Goal: Task Accomplishment & Management: Manage account settings

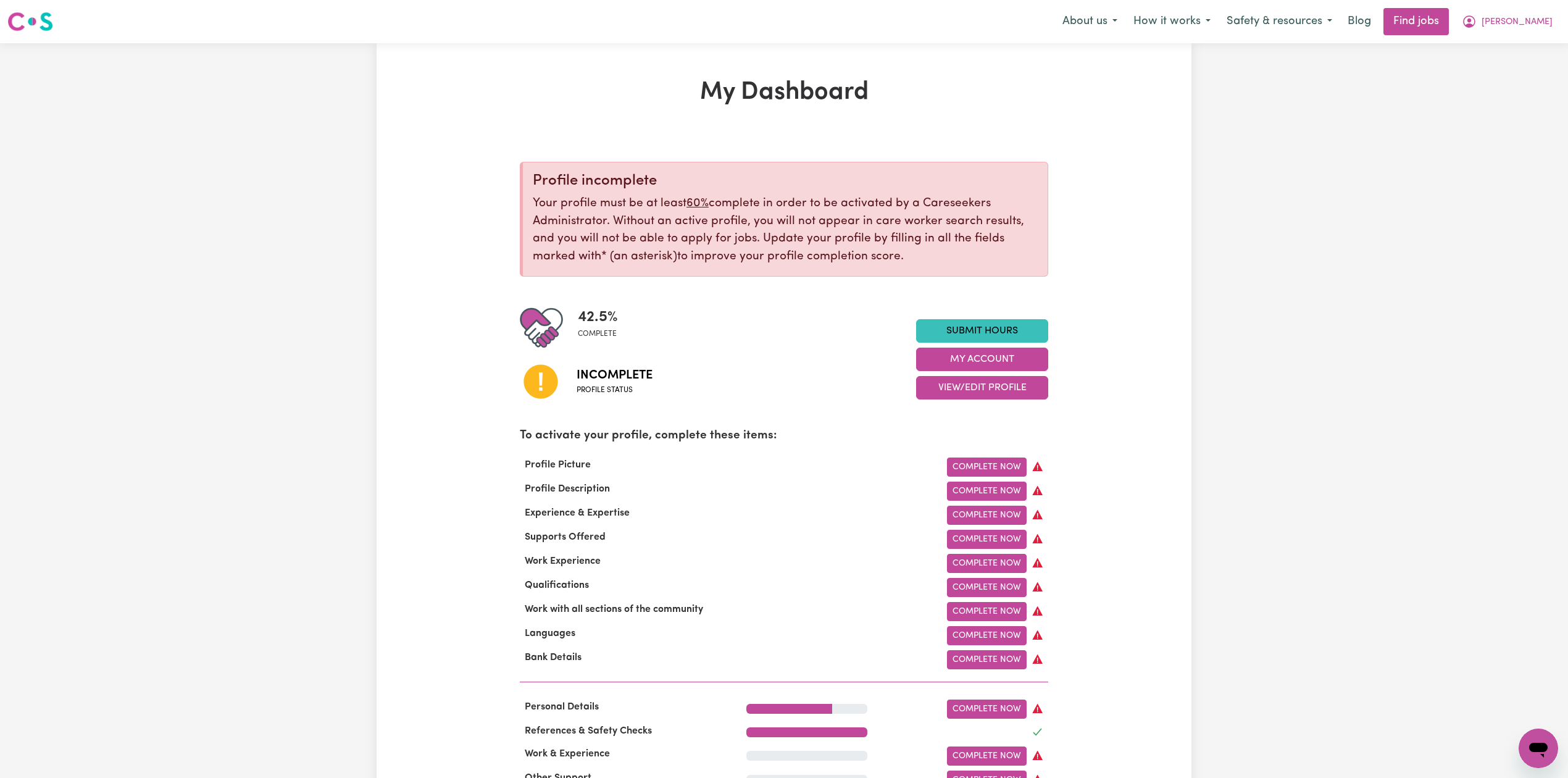
scroll to position [82, 0]
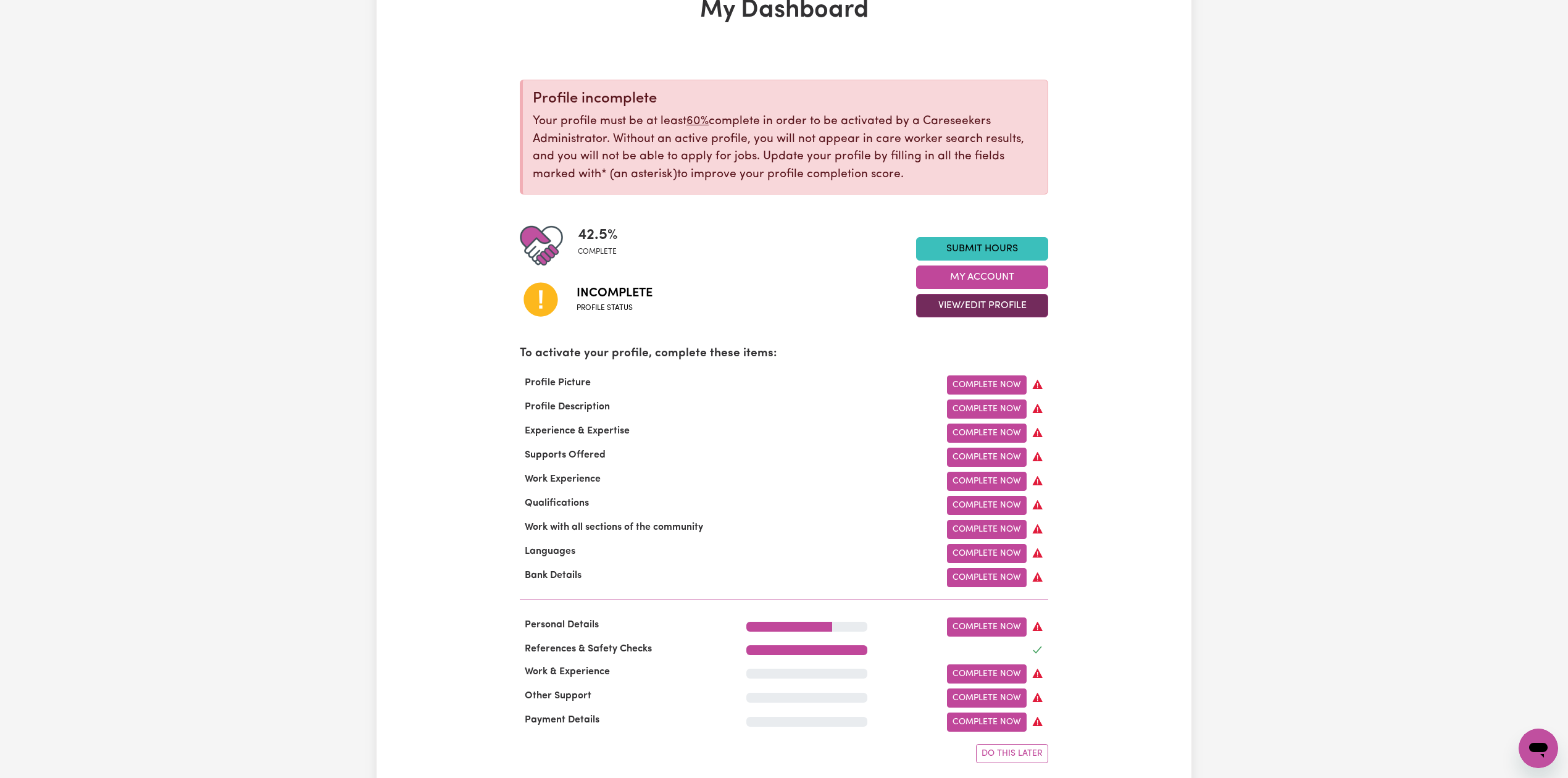
click at [944, 308] on button "View/Edit Profile" at bounding box center [982, 306] width 132 height 23
click at [934, 349] on link "View Profile" at bounding box center [974, 337] width 115 height 25
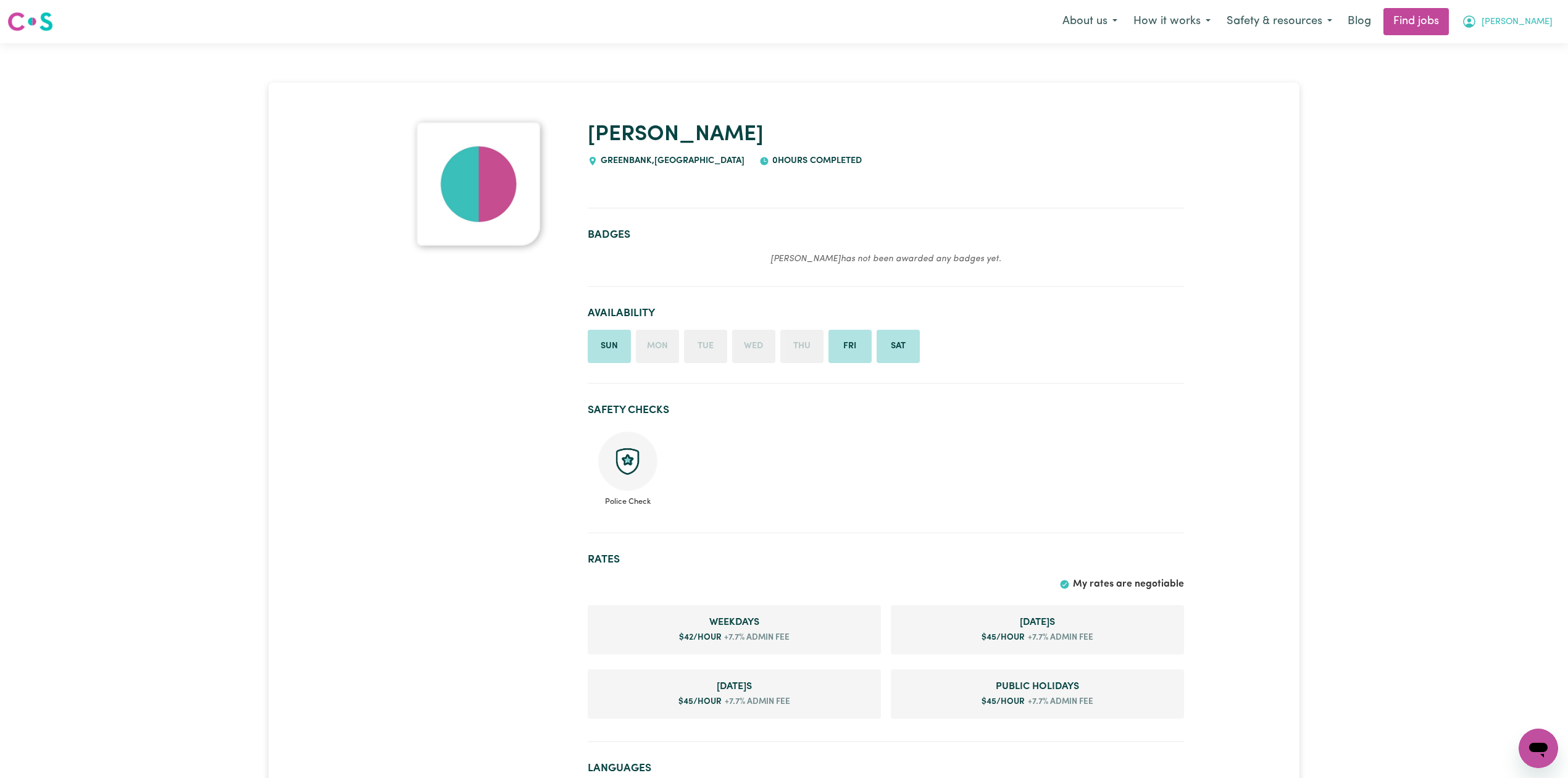
click at [1538, 23] on span "[PERSON_NAME]" at bounding box center [1517, 22] width 71 height 14
click at [1517, 72] on link "My Dashboard" at bounding box center [1511, 71] width 98 height 23
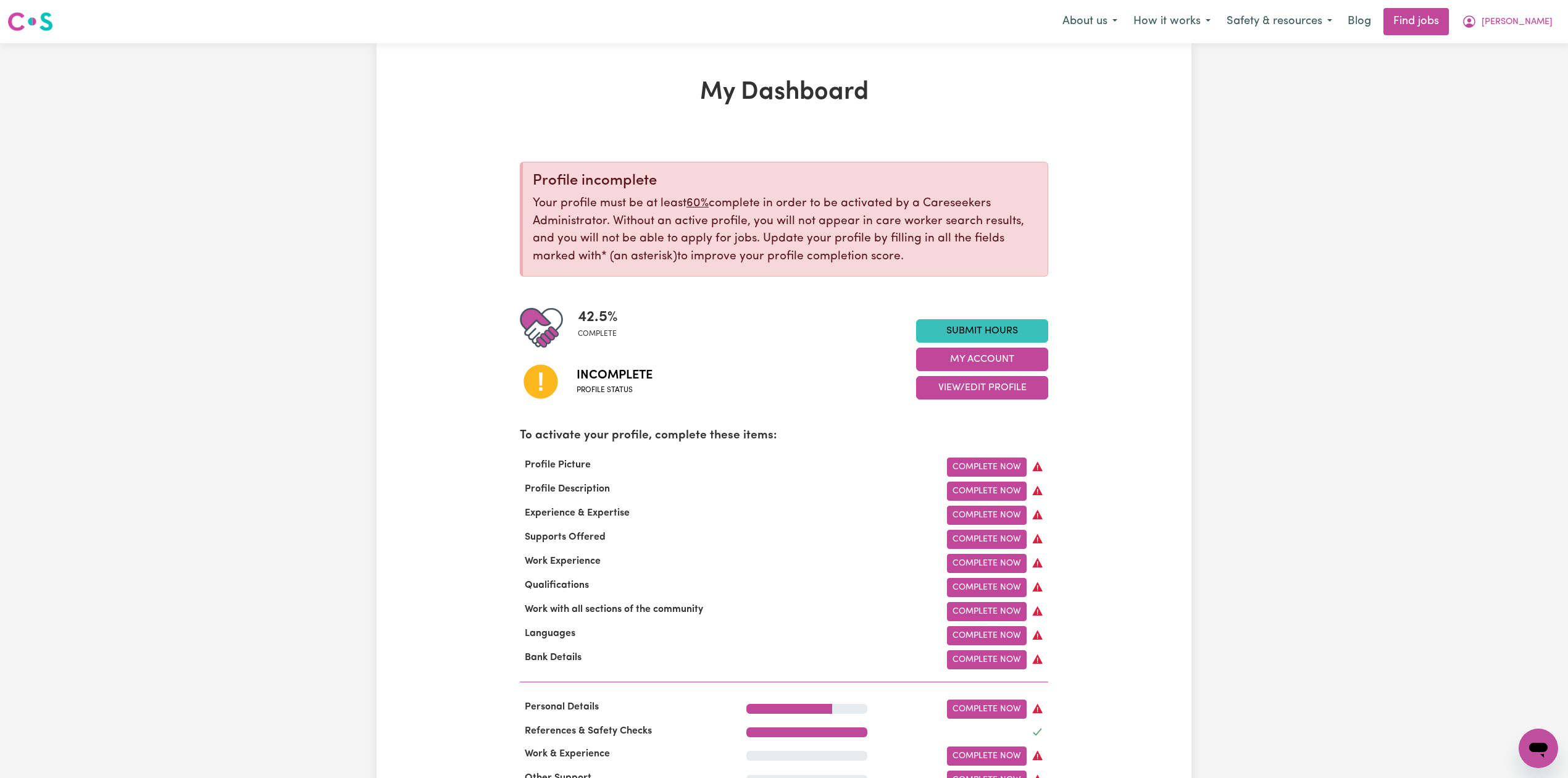
drag, startPoint x: 935, startPoint y: 388, endPoint x: 936, endPoint y: 401, distance: 13.0
click at [935, 391] on button "View/Edit Profile" at bounding box center [982, 388] width 132 height 23
click at [941, 438] on link "Edit Profile" at bounding box center [974, 444] width 115 height 25
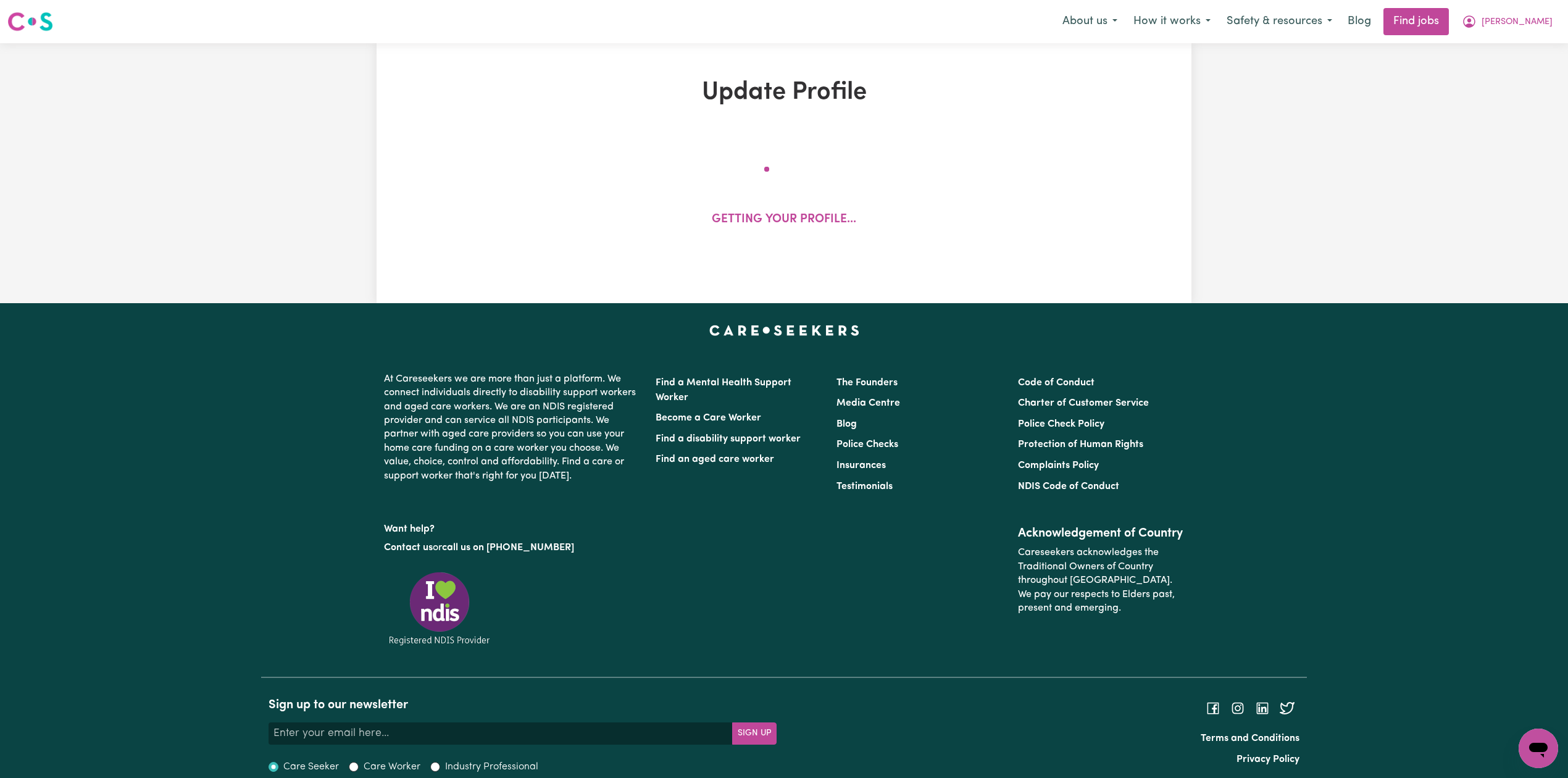
select select "[DEMOGRAPHIC_DATA]"
select select "[DEMOGRAPHIC_DATA] Citizen"
select select "Studying a healthcare related degree or qualification"
select select "42"
select select "45"
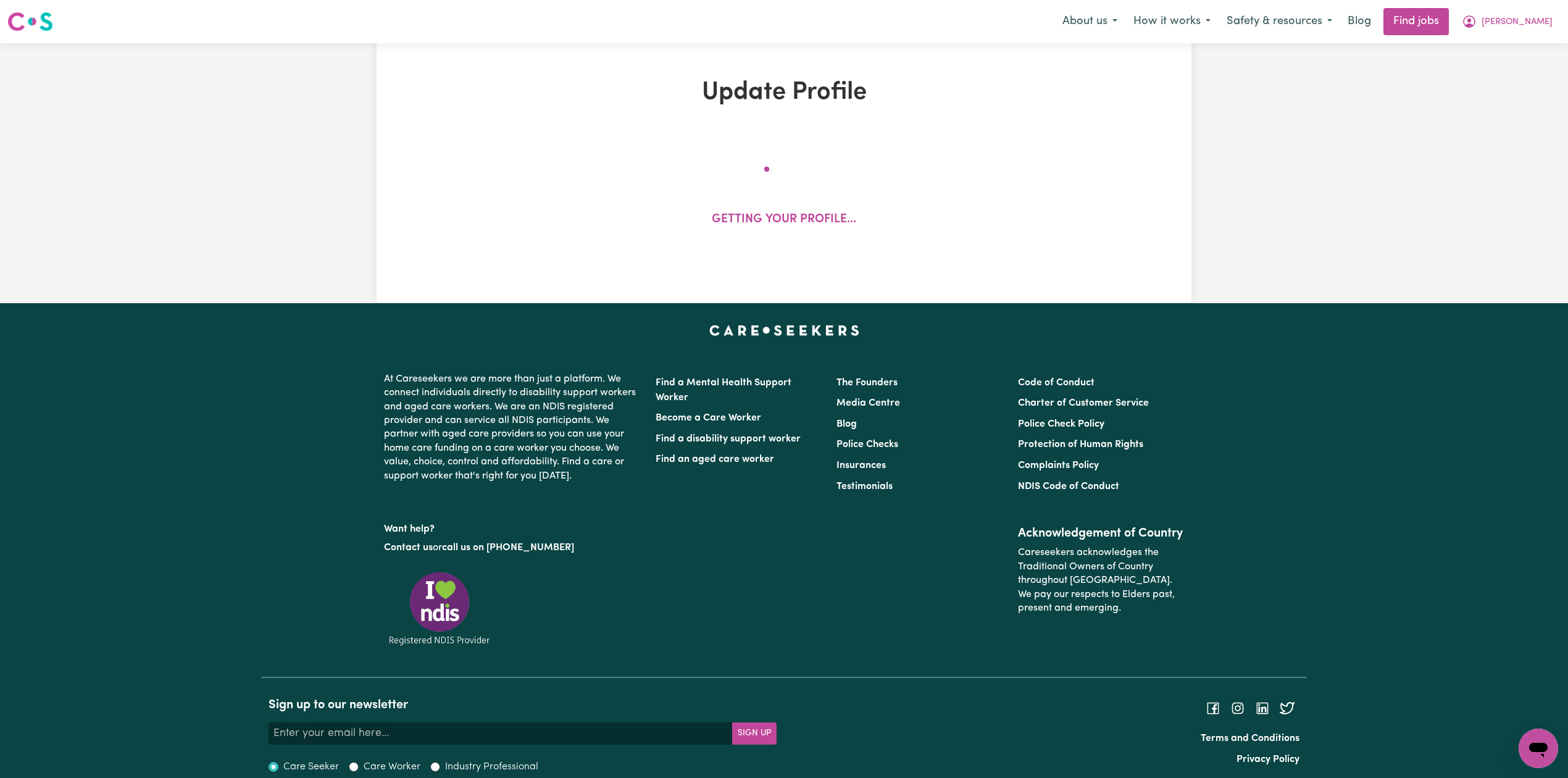
select select "45"
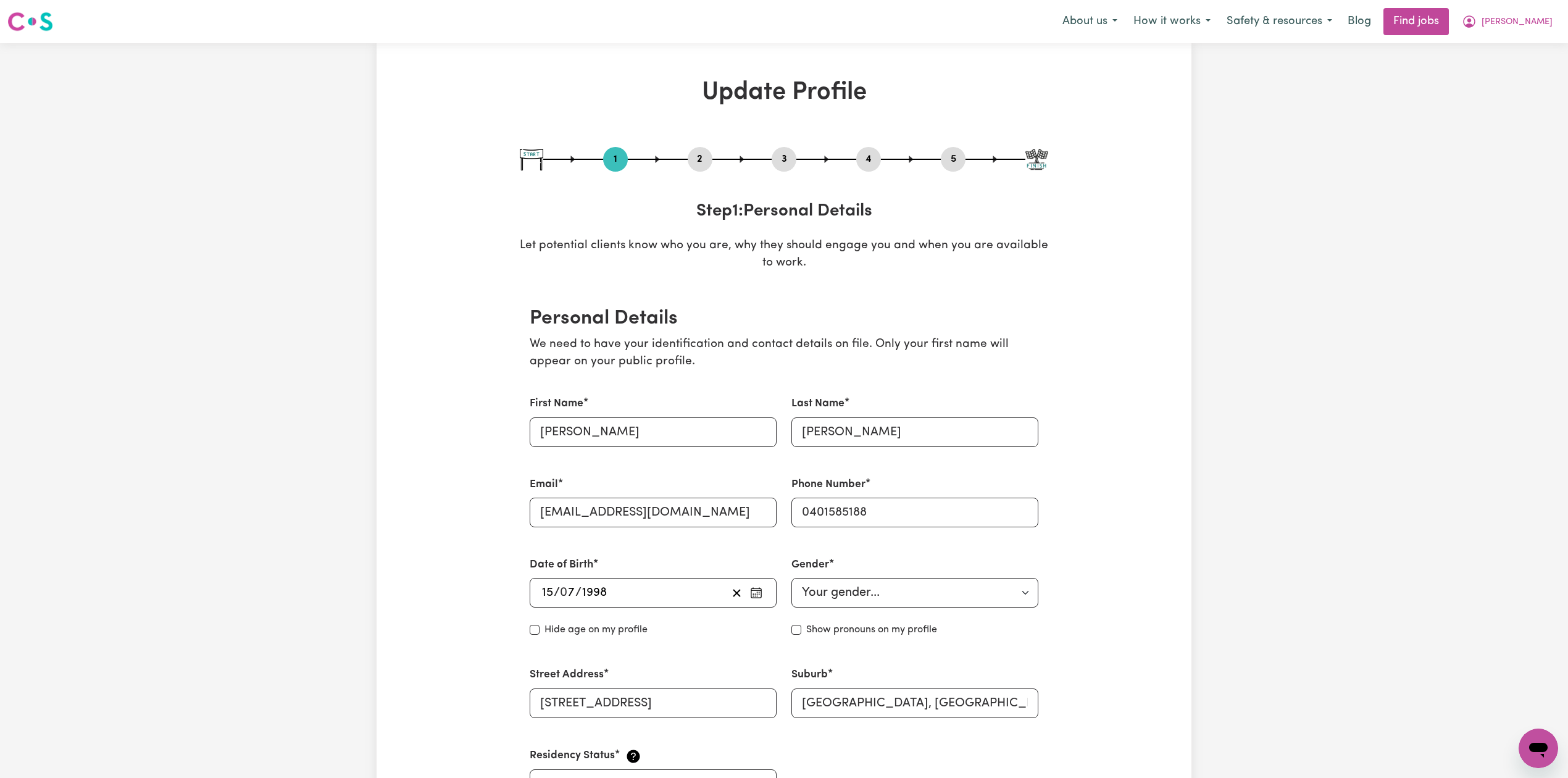
click at [710, 164] on button "2" at bounding box center [700, 159] width 25 height 16
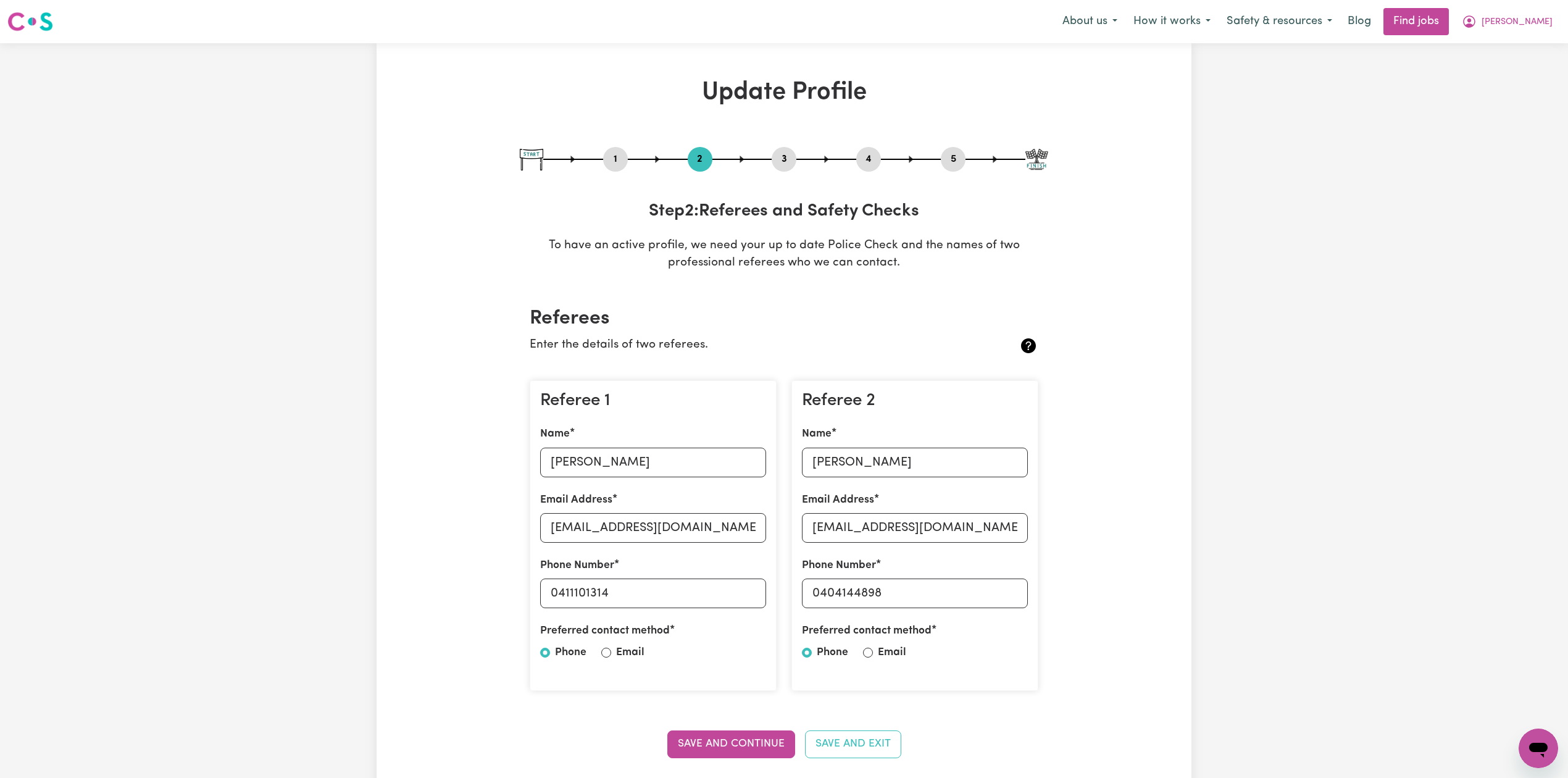
scroll to position [164, 0]
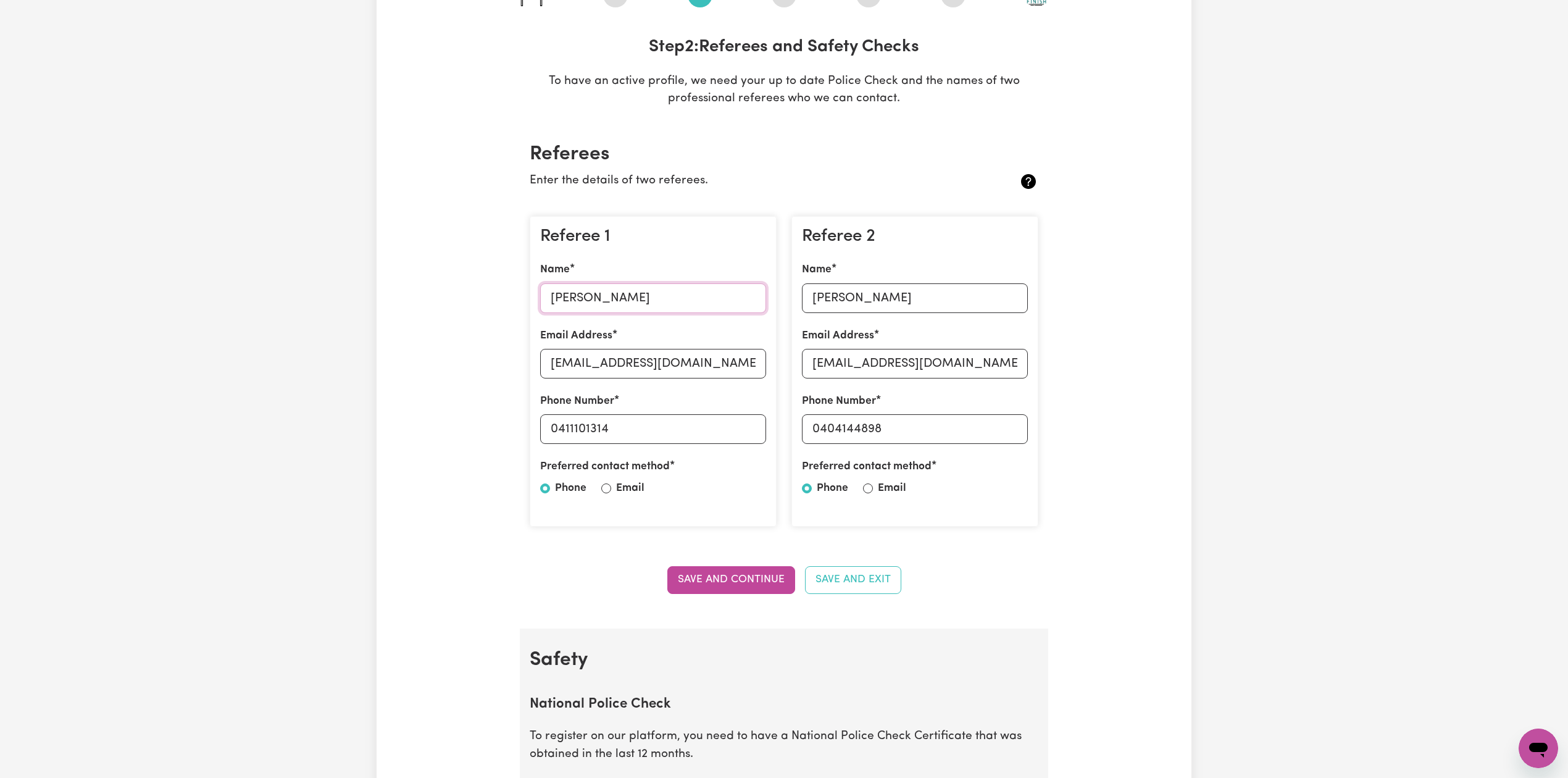
click at [621, 304] on input "[PERSON_NAME]" at bounding box center [653, 298] width 226 height 30
click at [700, 375] on input "[EMAIL_ADDRESS][DOMAIN_NAME]" at bounding box center [653, 364] width 226 height 30
drag, startPoint x: 557, startPoint y: 421, endPoint x: 238, endPoint y: 499, distance: 328.4
click at [677, 428] on input "0411101314" at bounding box center [653, 429] width 226 height 30
click at [802, 268] on label "Name" at bounding box center [816, 269] width 30 height 16
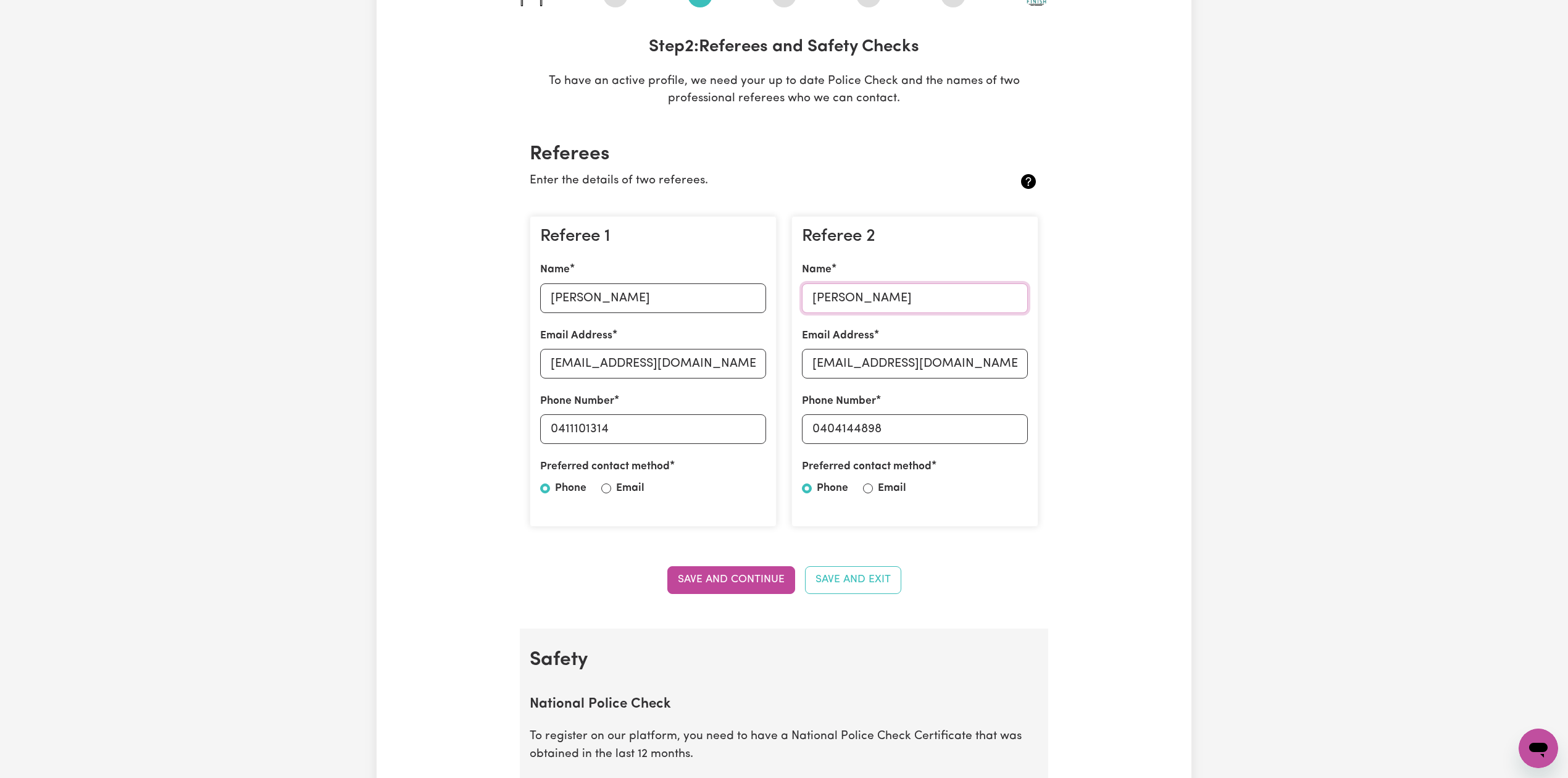
click at [802, 283] on input "[PERSON_NAME]" at bounding box center [915, 298] width 226 height 30
click at [832, 289] on input "[PERSON_NAME]" at bounding box center [915, 298] width 226 height 30
click at [802, 362] on input "[EMAIL_ADDRESS][DOMAIN_NAME]" at bounding box center [915, 364] width 226 height 30
click at [830, 367] on input "[EMAIL_ADDRESS][DOMAIN_NAME]" at bounding box center [915, 364] width 226 height 30
drag, startPoint x: 823, startPoint y: 424, endPoint x: 934, endPoint y: 428, distance: 111.1
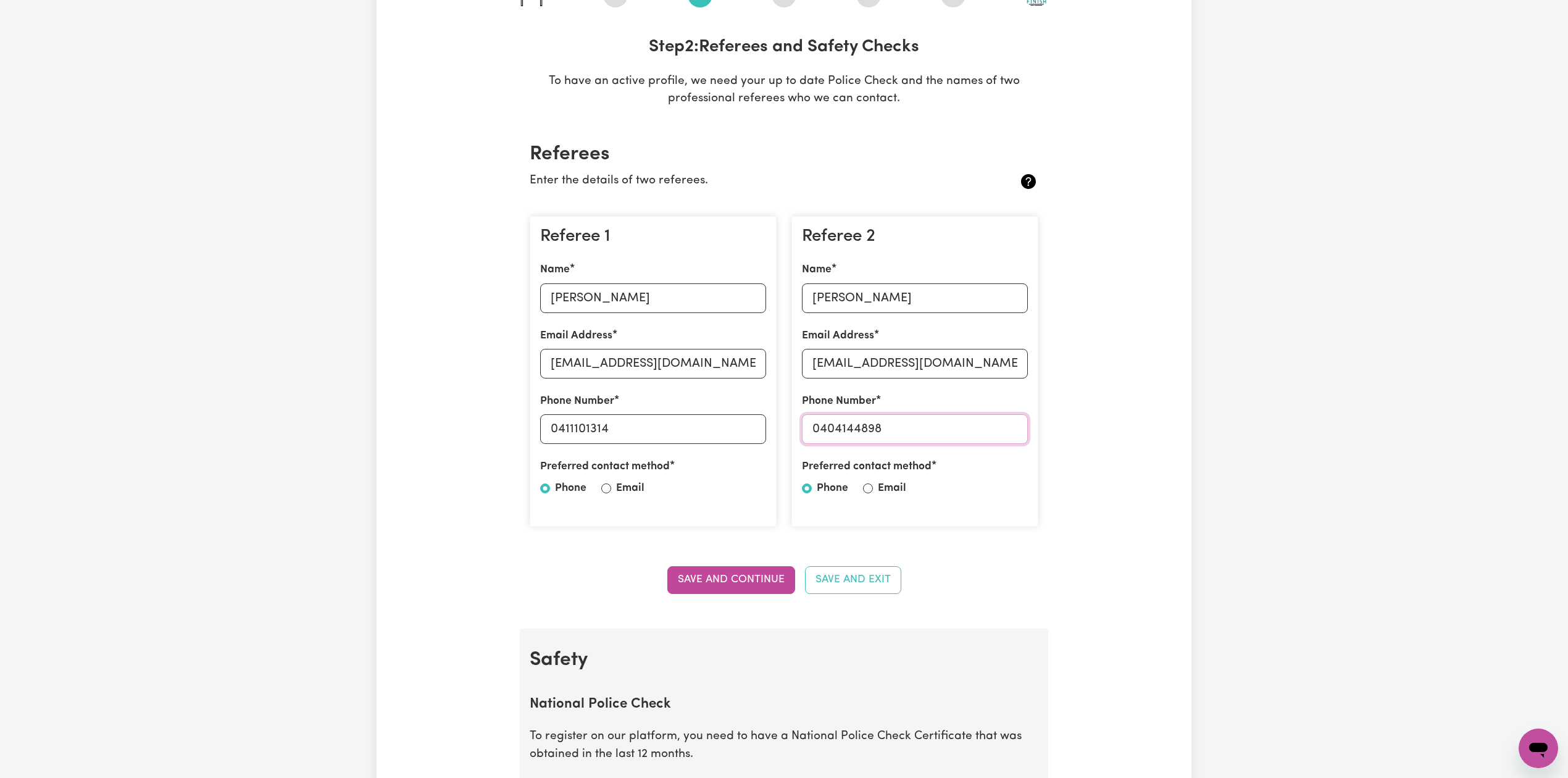
click at [934, 428] on input "0404144898" at bounding box center [915, 429] width 226 height 30
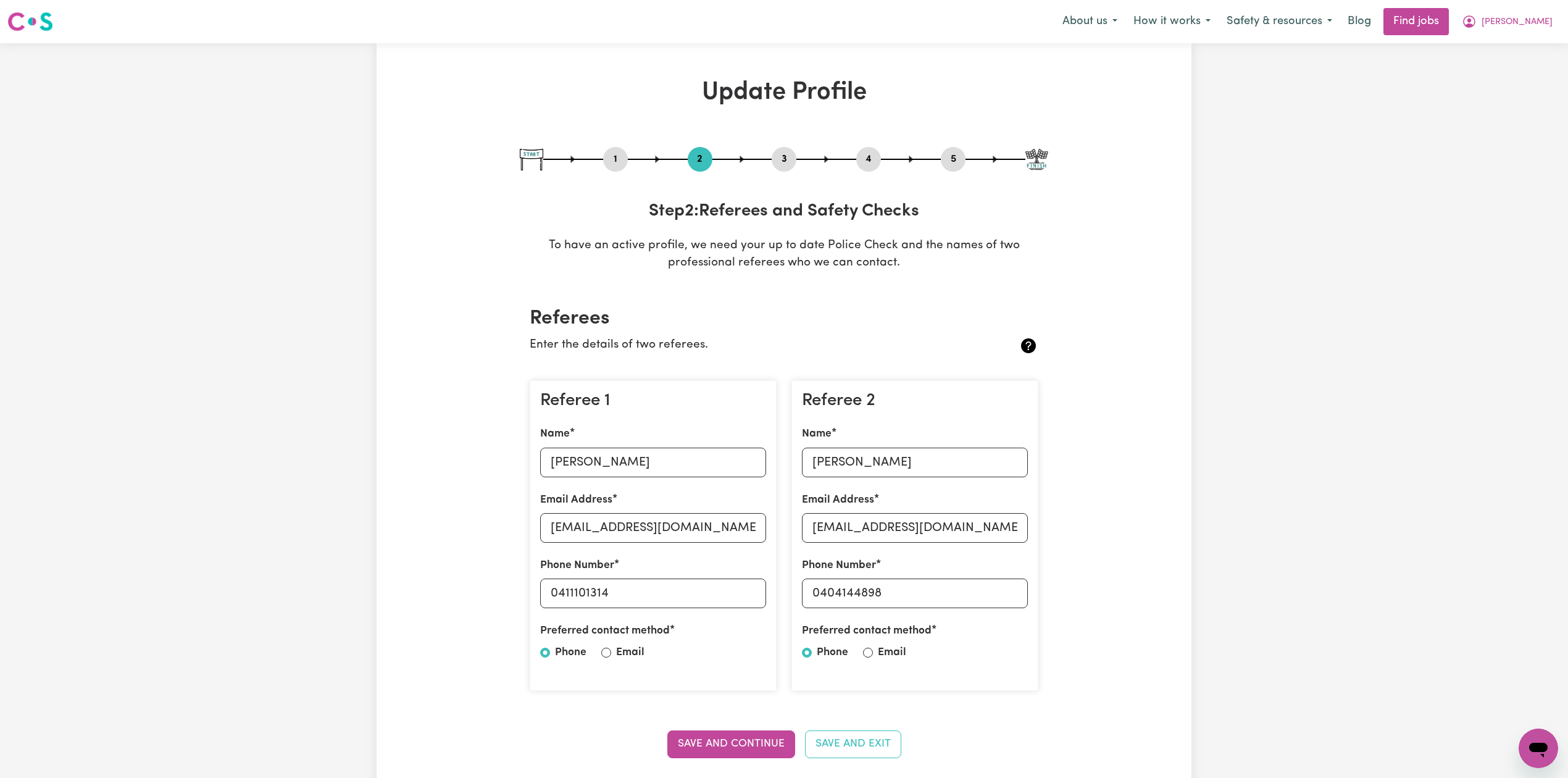
drag, startPoint x: 784, startPoint y: 156, endPoint x: 833, endPoint y: 162, distance: 49.4
click at [784, 157] on button "3" at bounding box center [784, 159] width 25 height 16
select select "Certificate III (Individual Support)"
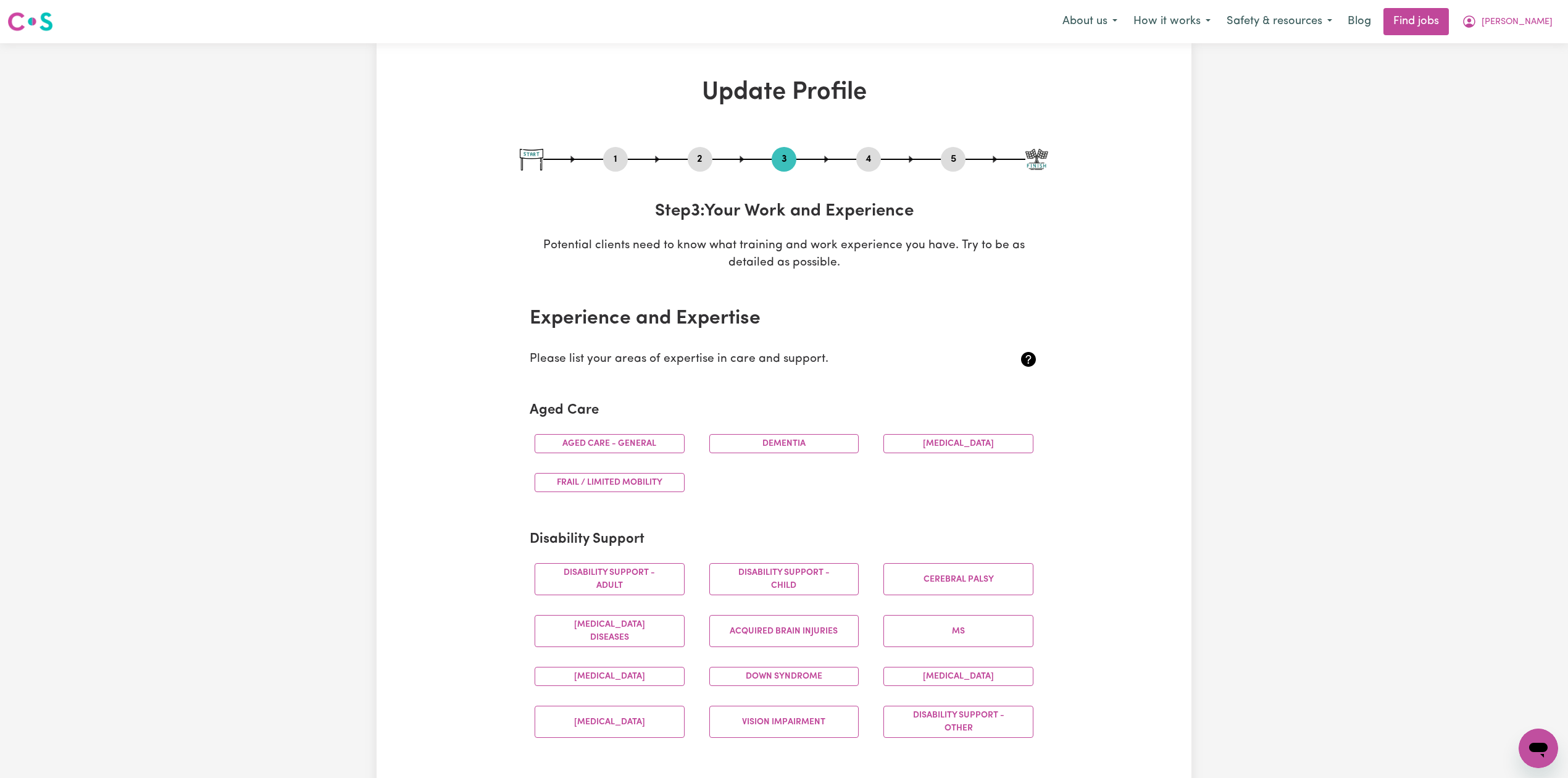
drag, startPoint x: 857, startPoint y: 167, endPoint x: 867, endPoint y: 163, distance: 10.8
click at [860, 167] on button "4" at bounding box center [868, 159] width 25 height 16
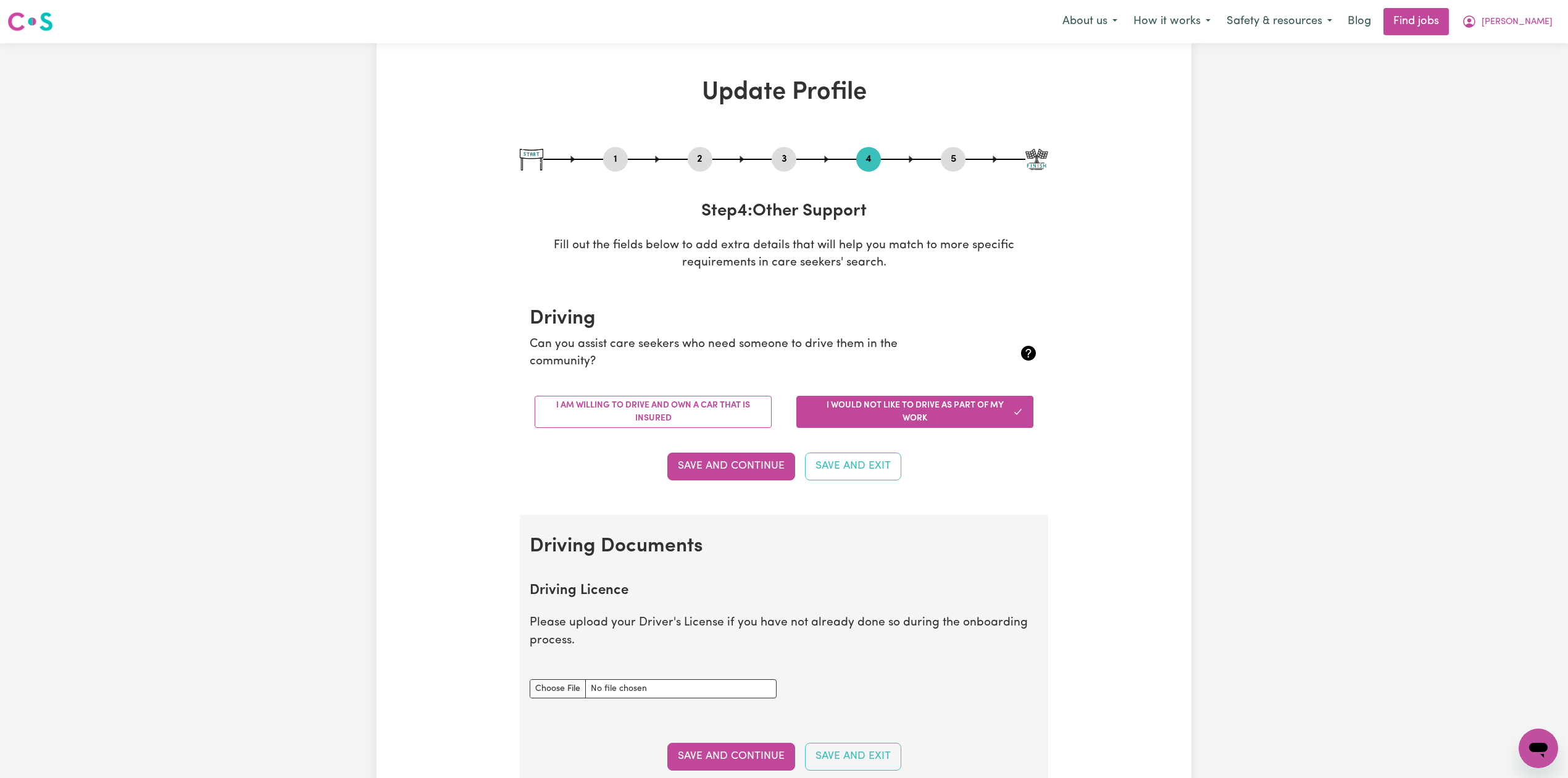
click at [960, 158] on button "5" at bounding box center [953, 159] width 25 height 16
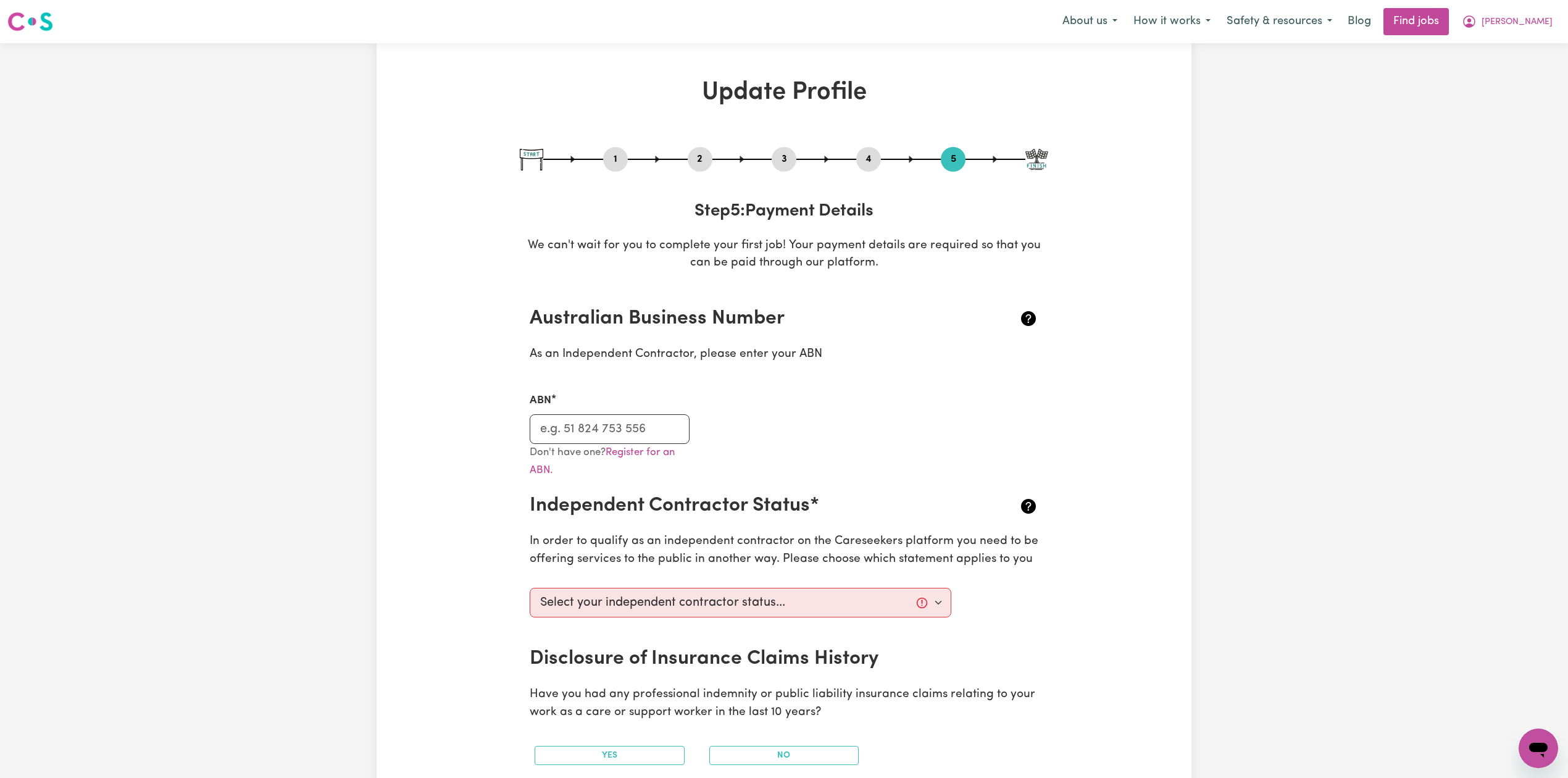
click at [703, 157] on button "2" at bounding box center [700, 159] width 25 height 16
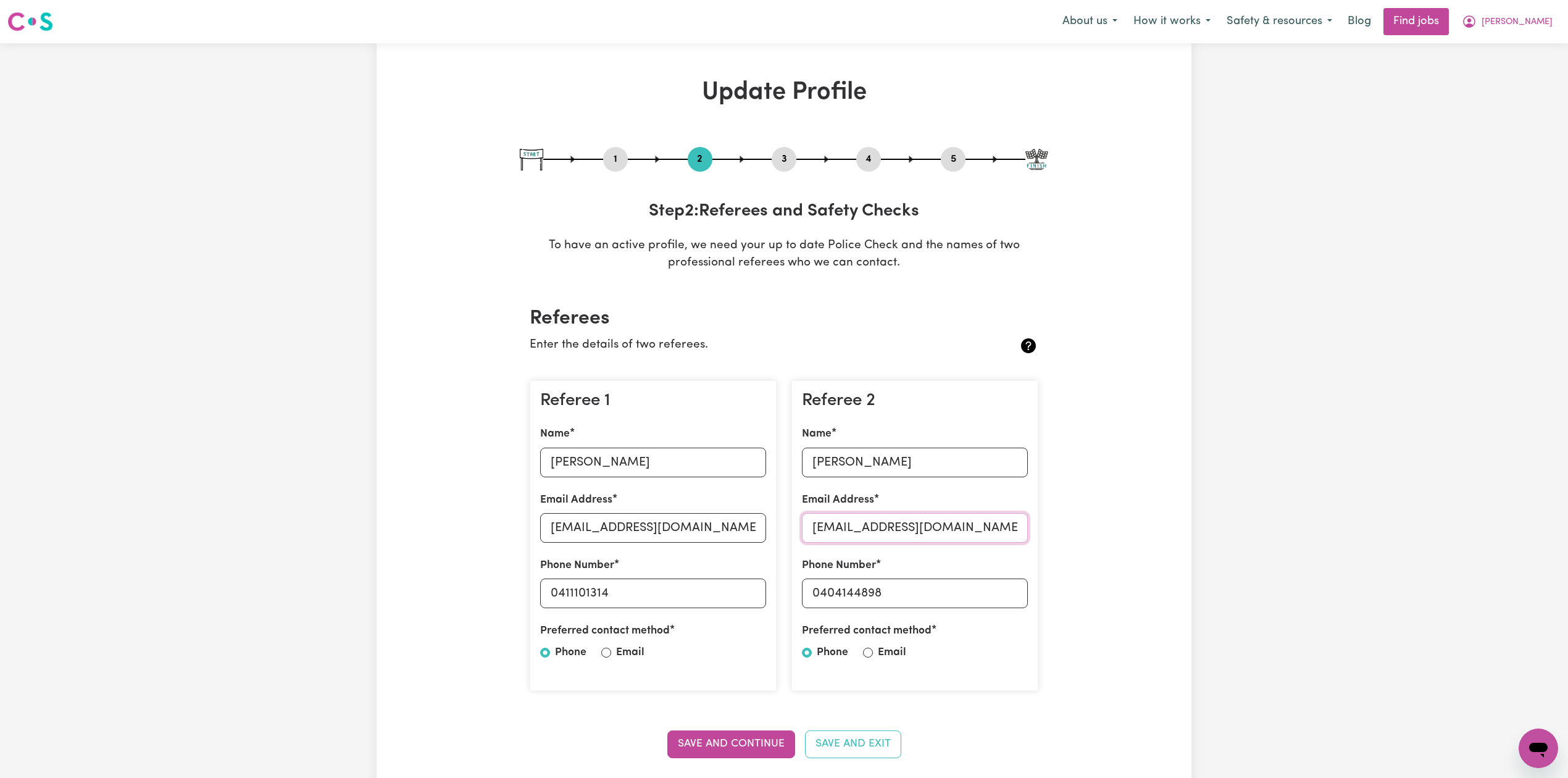
click at [873, 542] on input "[EMAIL_ADDRESS][DOMAIN_NAME]" at bounding box center [915, 527] width 226 height 30
click at [730, 746] on button "Save and Continue" at bounding box center [731, 744] width 127 height 28
click at [1527, 25] on span "[PERSON_NAME]" at bounding box center [1517, 22] width 71 height 14
click at [1494, 85] on link "Logout" at bounding box center [1511, 94] width 98 height 23
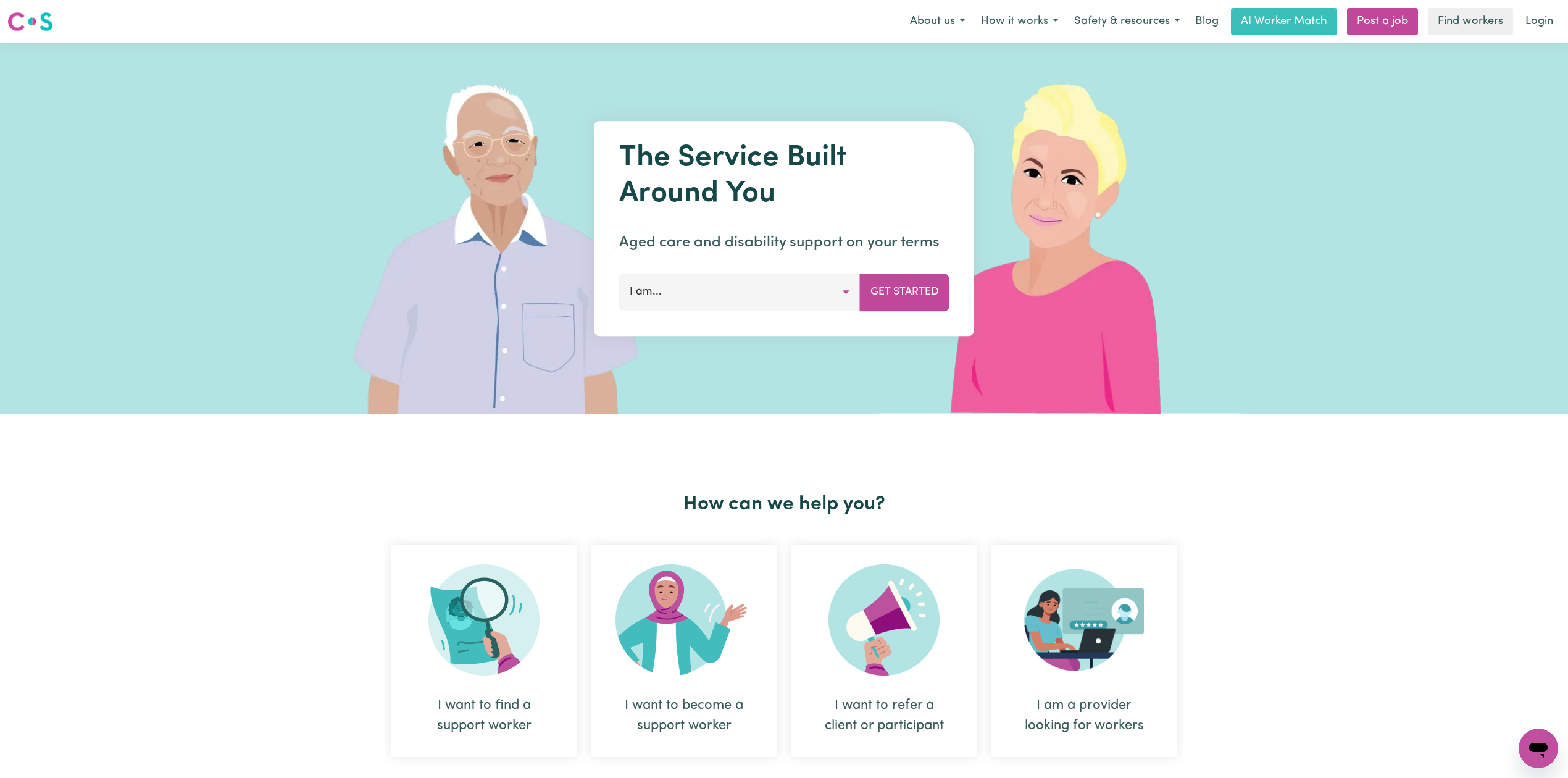
click at [1538, 22] on link "Login" at bounding box center [1539, 22] width 43 height 28
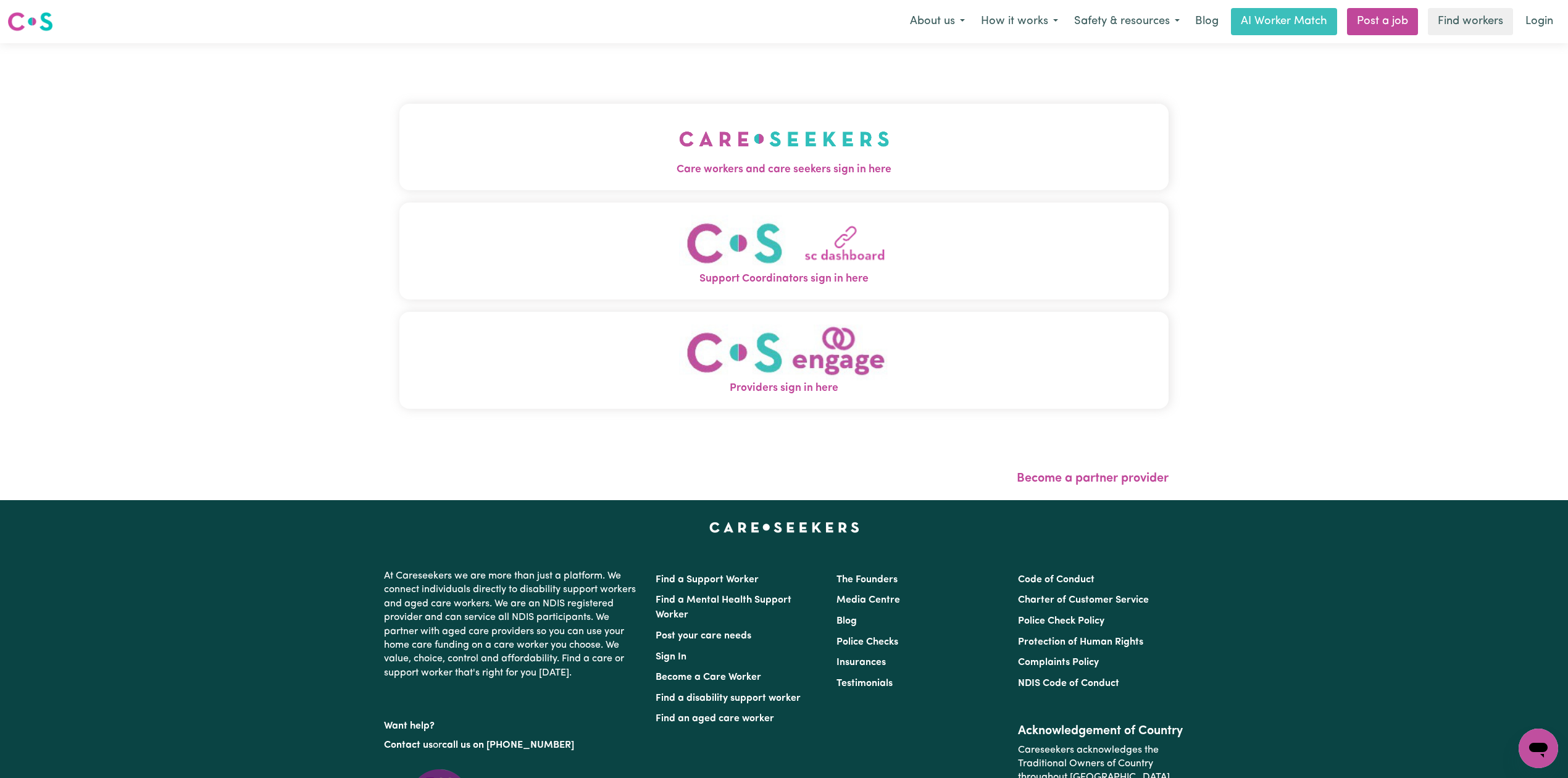
click at [534, 137] on button "Care workers and care seekers sign in here" at bounding box center [784, 146] width 769 height 86
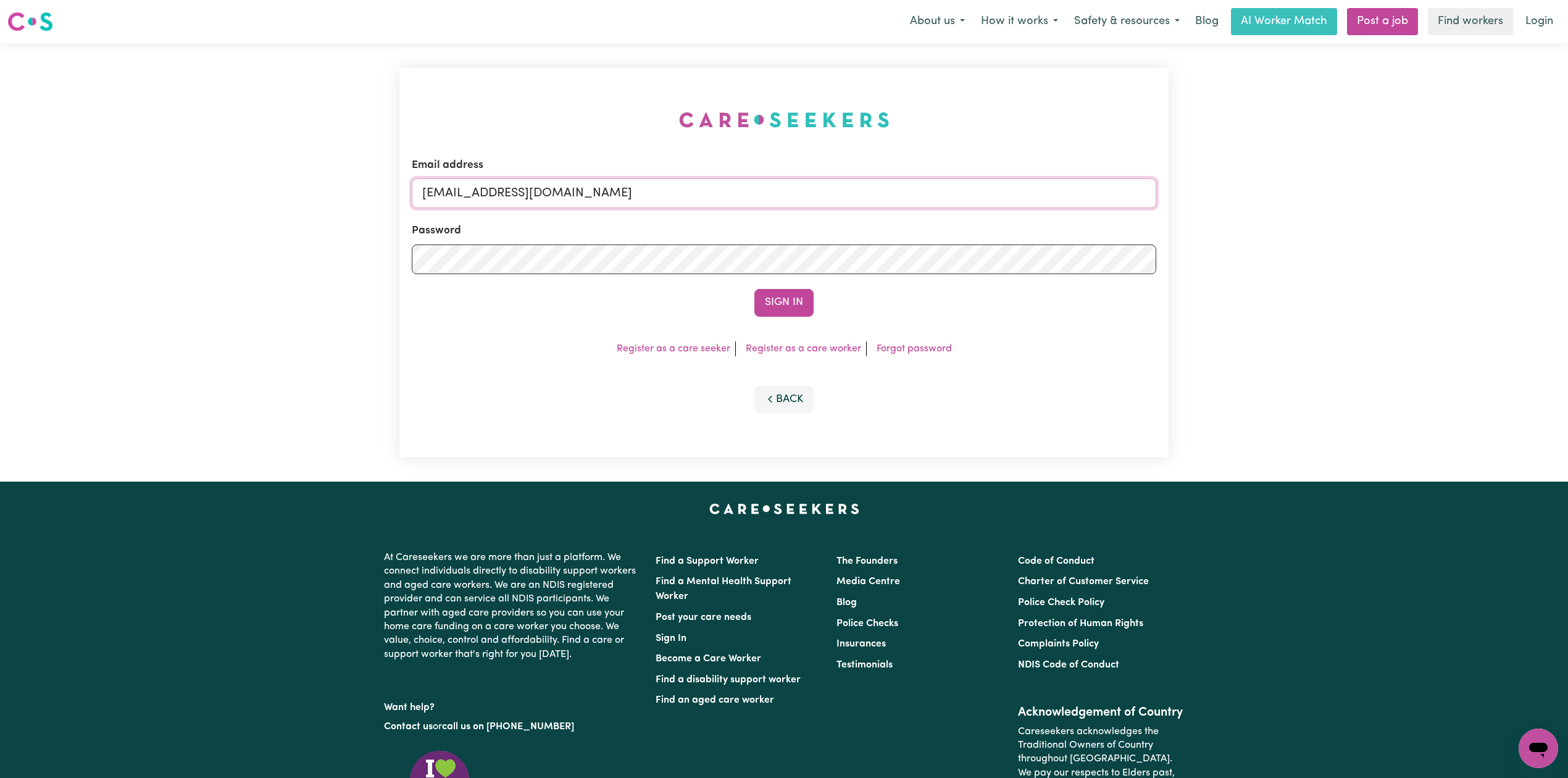
drag, startPoint x: 624, startPoint y: 179, endPoint x: 620, endPoint y: 189, distance: 10.8
click at [624, 179] on input "[EMAIL_ADDRESS][DOMAIN_NAME]" at bounding box center [784, 193] width 745 height 30
drag, startPoint x: 485, startPoint y: 198, endPoint x: 761, endPoint y: 208, distance: 276.2
click at [761, 208] on form "Email address Superuser~[EMAIL_ADDRESS][DOMAIN_NAME] Password Sign In" at bounding box center [784, 237] width 745 height 159
type input "Superuser~[EMAIL_ADDRESS][DOMAIN_NAME]"
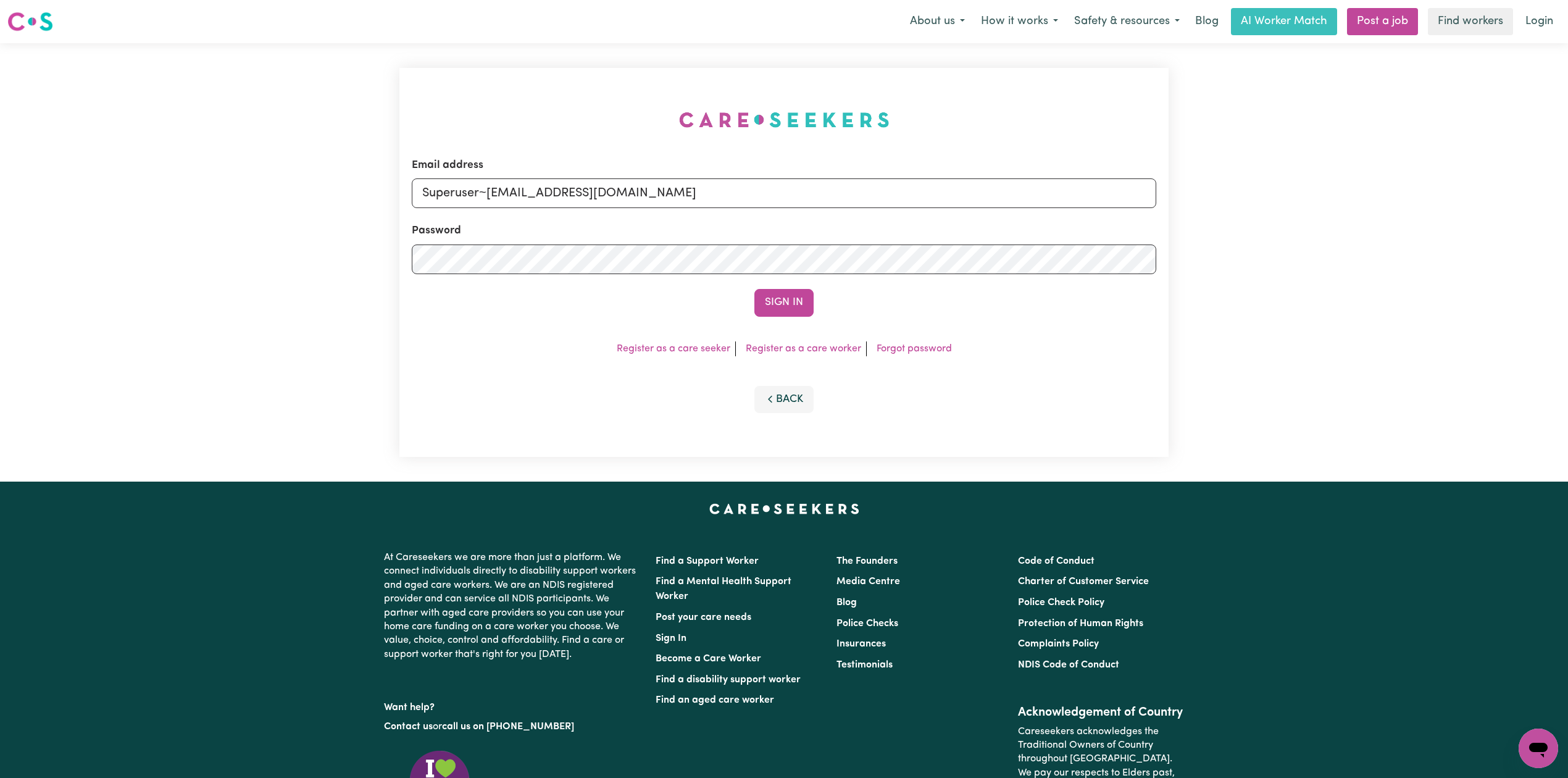
click at [827, 314] on div "Sign In" at bounding box center [784, 303] width 745 height 28
click at [796, 301] on button "Sign In" at bounding box center [784, 303] width 59 height 28
